Goal: Task Accomplishment & Management: Manage account settings

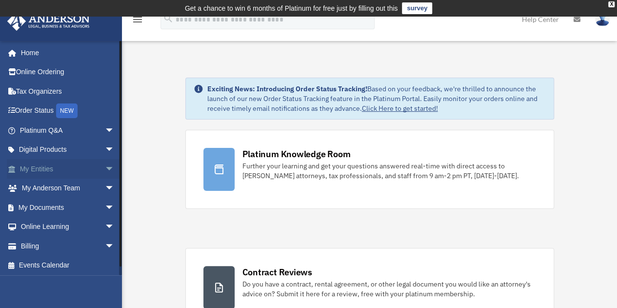
click at [105, 166] on span "arrow_drop_down" at bounding box center [115, 169] width 20 height 20
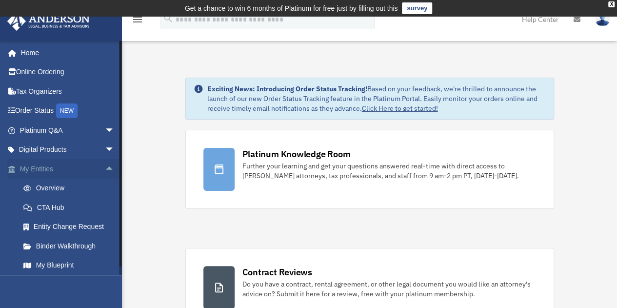
click at [105, 166] on span "arrow_drop_up" at bounding box center [115, 169] width 20 height 20
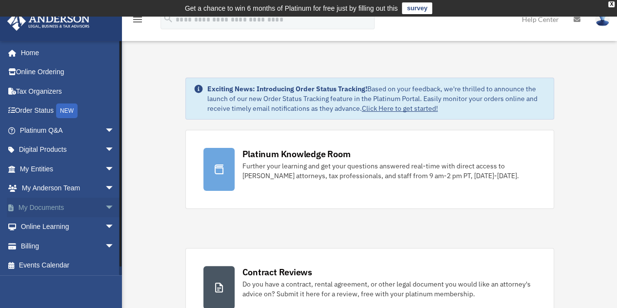
click at [105, 204] on span "arrow_drop_down" at bounding box center [115, 207] width 20 height 20
click at [40, 227] on link "Box" at bounding box center [72, 227] width 116 height 20
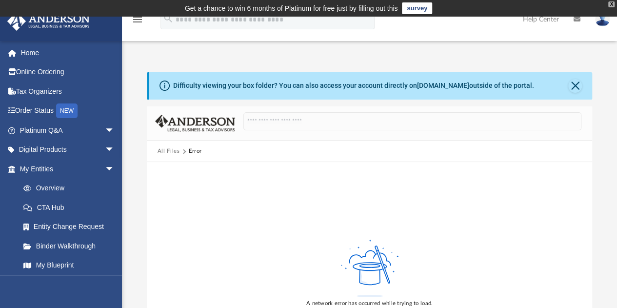
click at [612, 2] on div "X" at bounding box center [611, 4] width 6 height 6
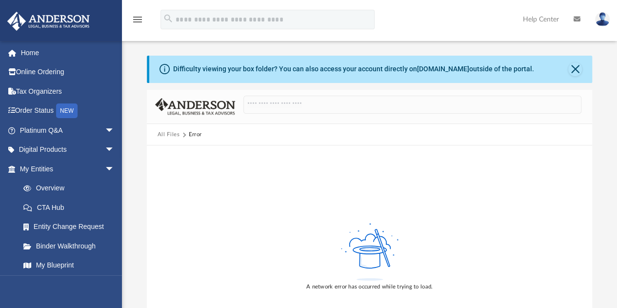
click at [604, 19] on img at bounding box center [602, 19] width 15 height 14
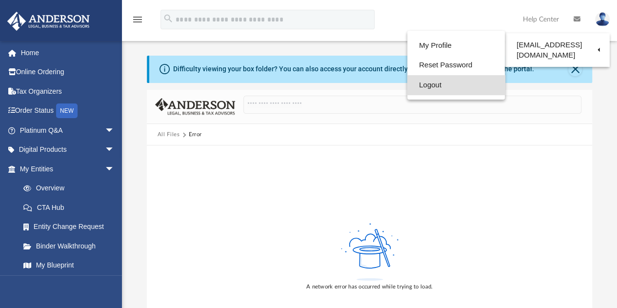
click at [425, 81] on link "Logout" at bounding box center [456, 85] width 98 height 20
